Goal: Find specific page/section: Find specific page/section

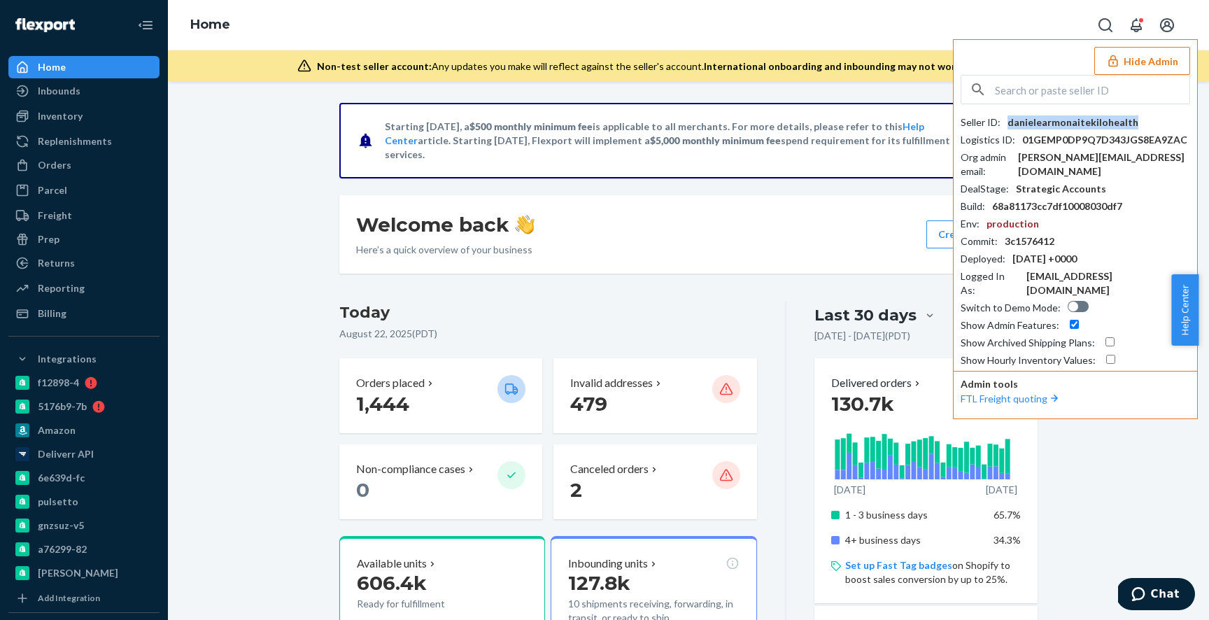
click at [1055, 90] on input "text" at bounding box center [1092, 90] width 195 height 28
paste input "accountingletsgelcom"
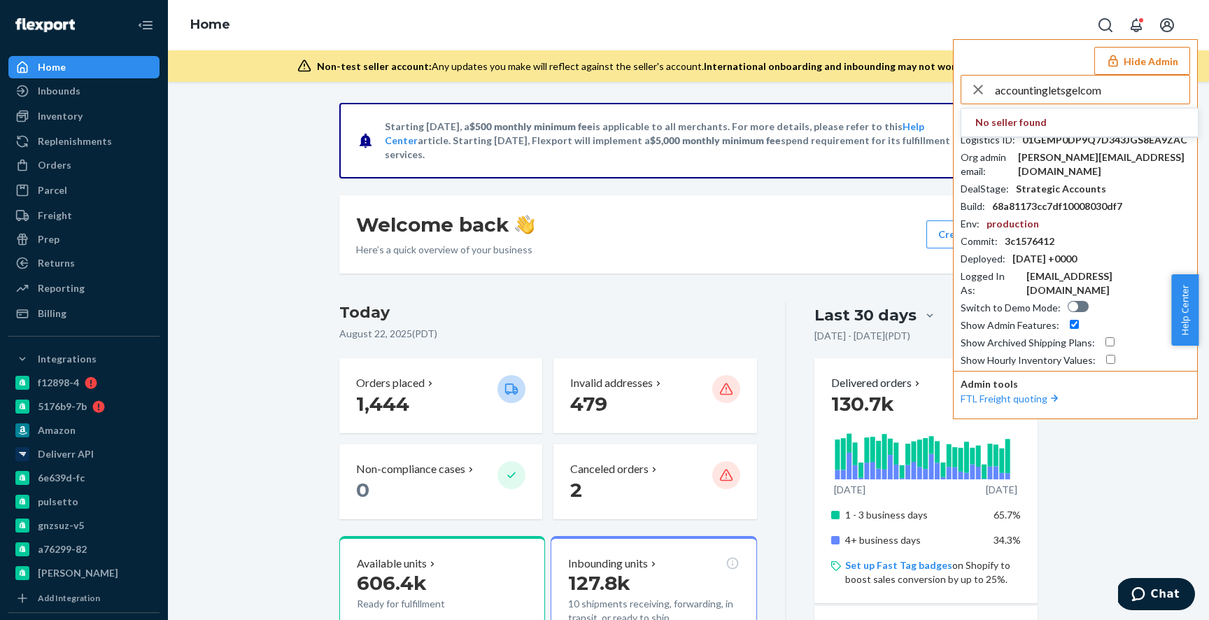
type input "accountingletsgelcom"
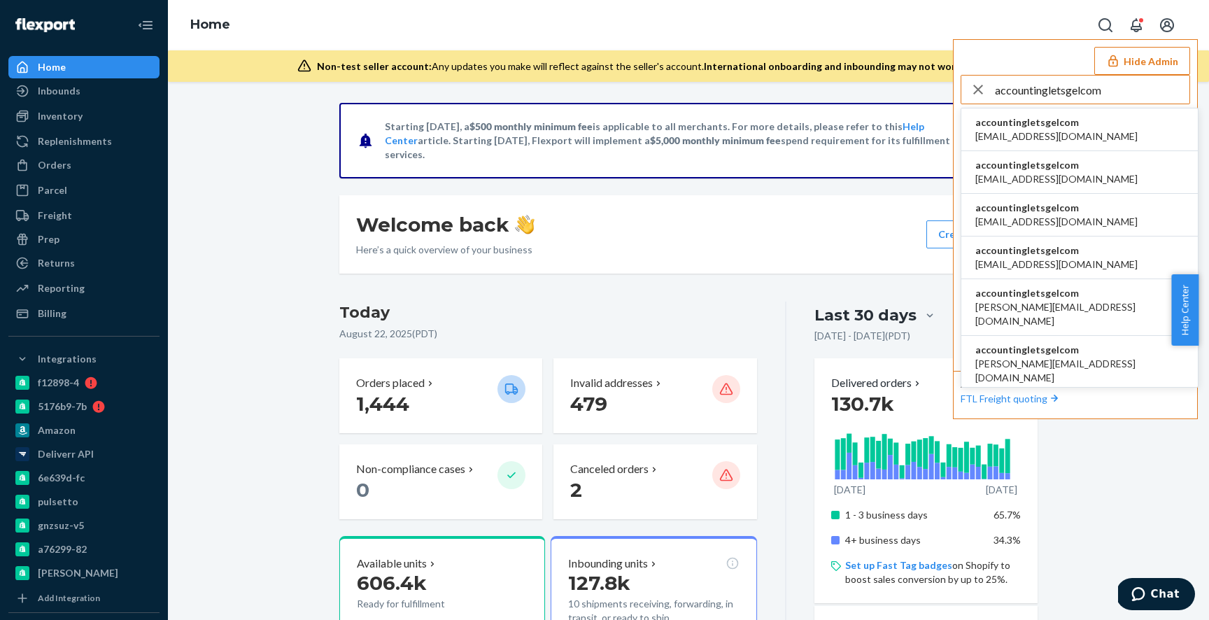
click at [1044, 132] on span "accounting@letsgel.com" at bounding box center [1057, 136] width 162 height 14
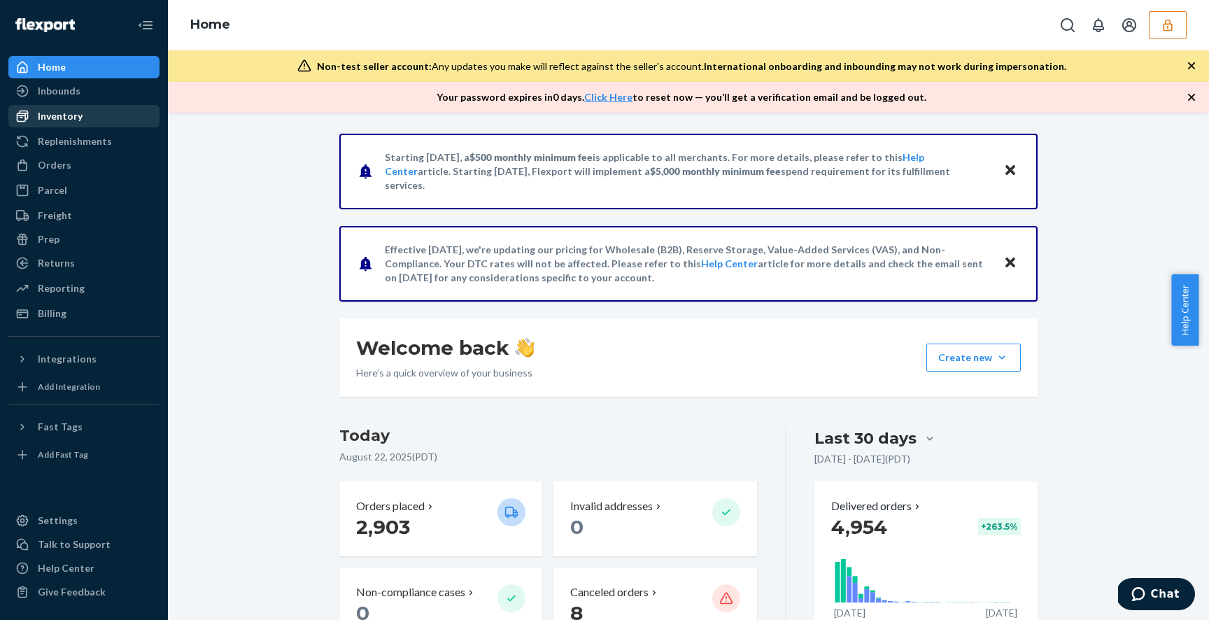
click at [71, 114] on div "Inventory" at bounding box center [60, 116] width 45 height 14
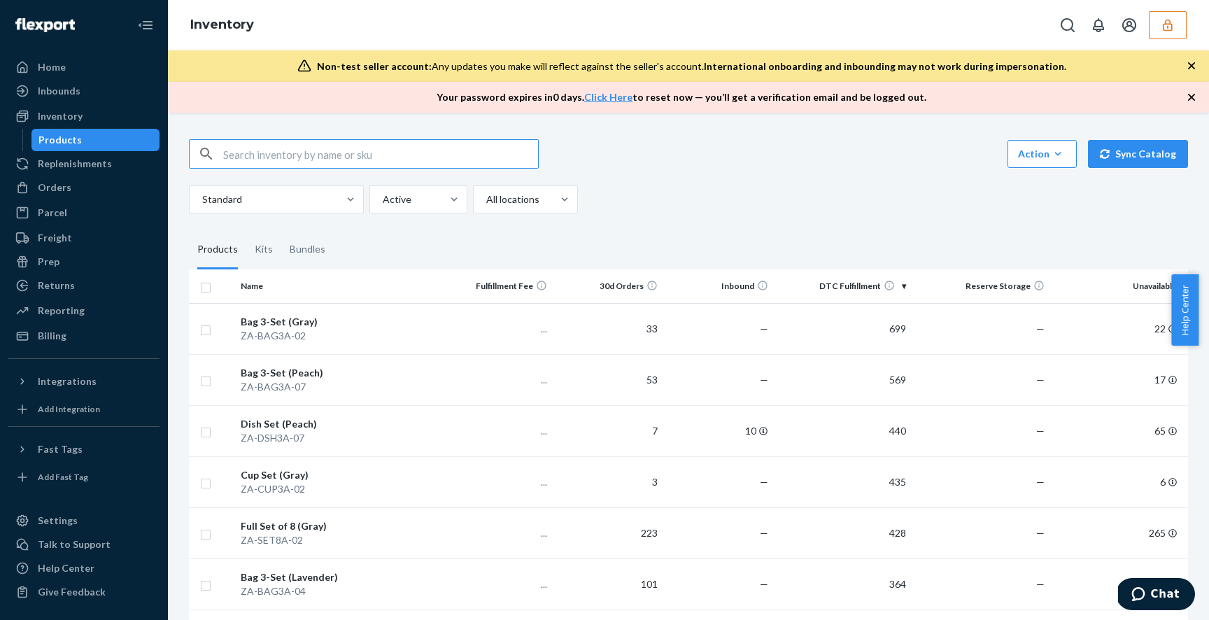
click at [412, 155] on input "text" at bounding box center [380, 154] width 315 height 28
type input "DOHAX5GD97E"
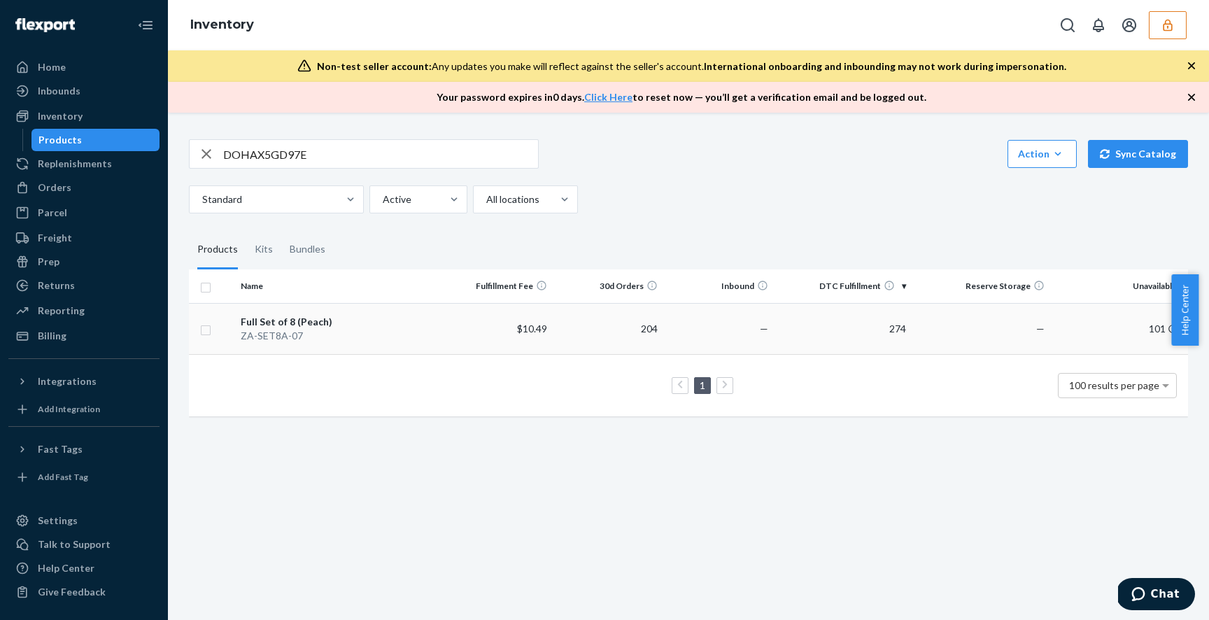
click at [289, 323] on div "Full Set of 8 (Peach)" at bounding box center [339, 322] width 196 height 14
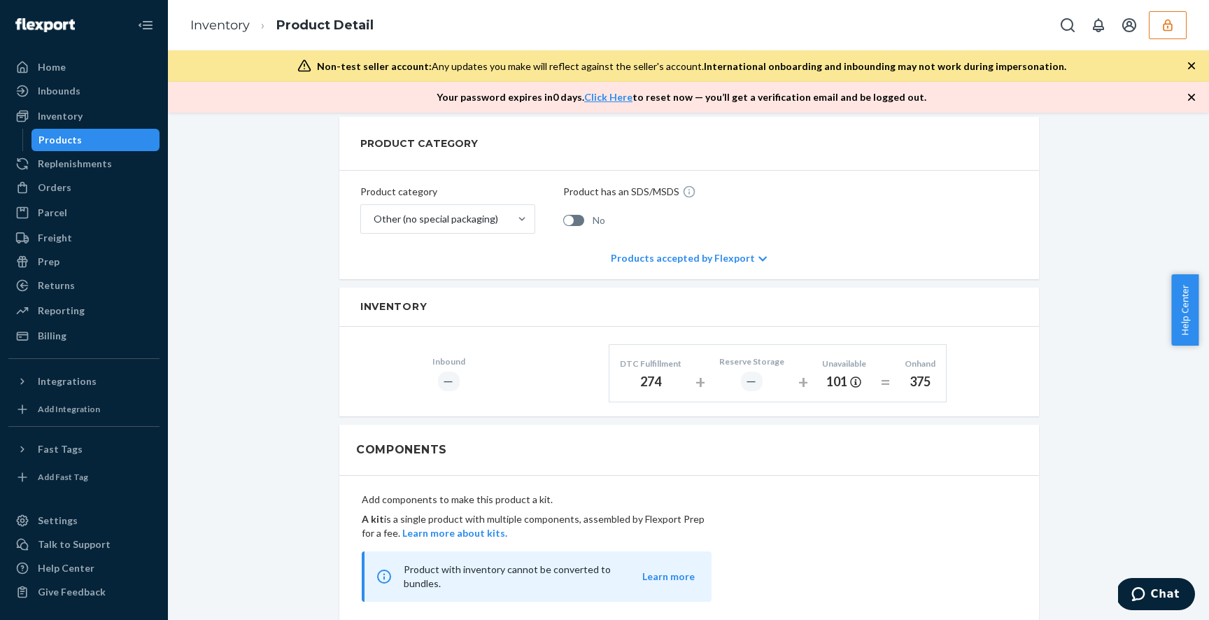
scroll to position [556, 0]
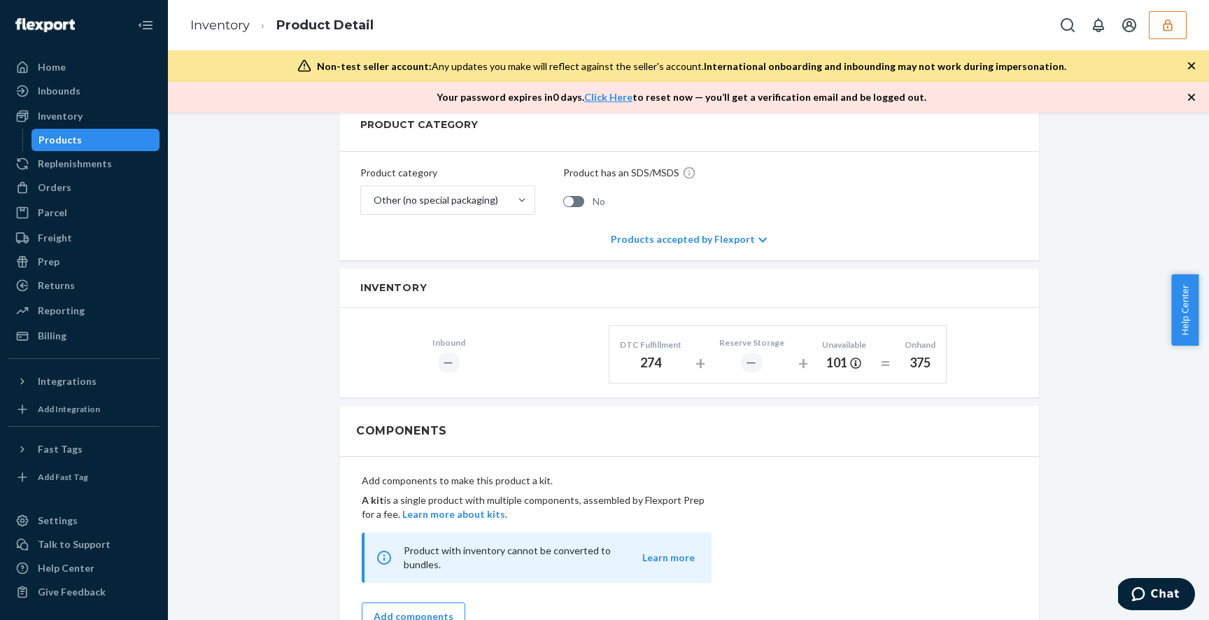
click at [1075, 339] on div "Full Set of 8 (Peach) Actions Add components Hide Request removal Create inboun…" at bounding box center [688, 315] width 1020 height 1476
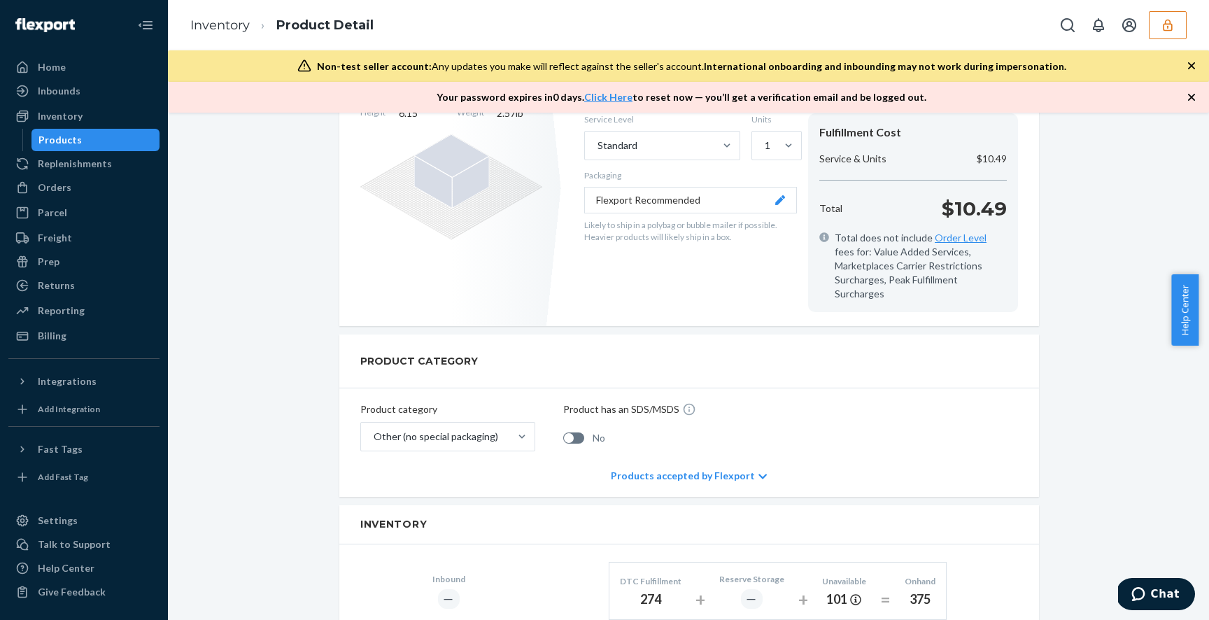
scroll to position [430, 0]
